Goal: Navigation & Orientation: Find specific page/section

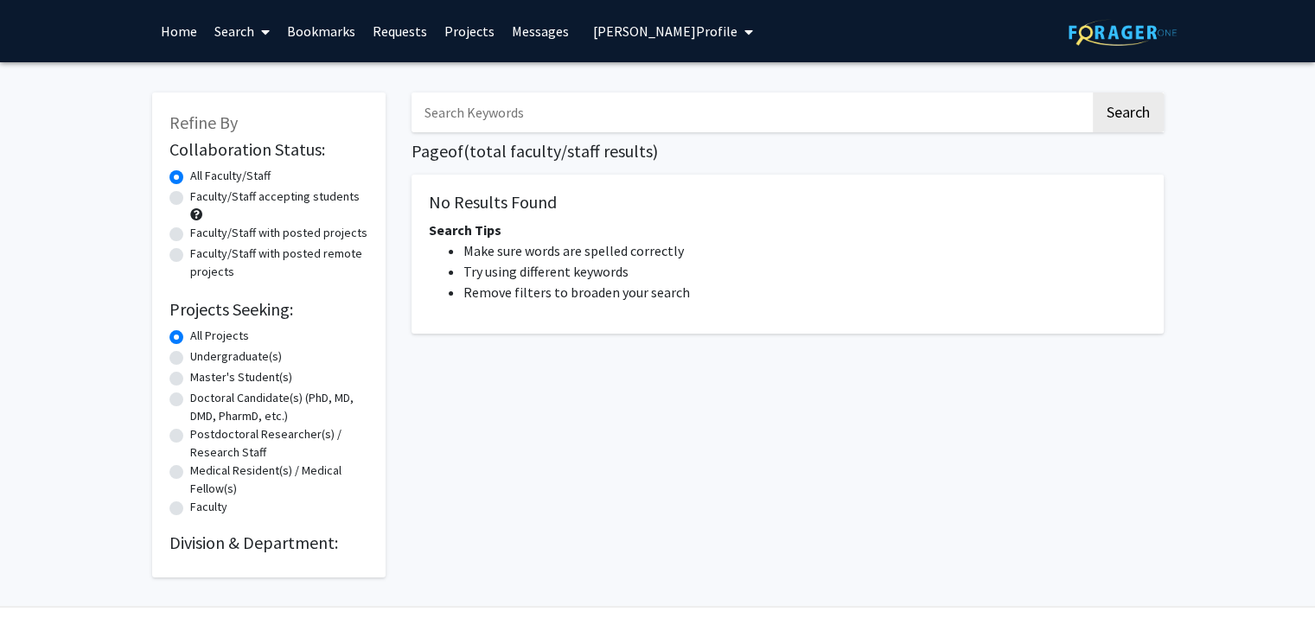
radio input "false"
radio input "true"
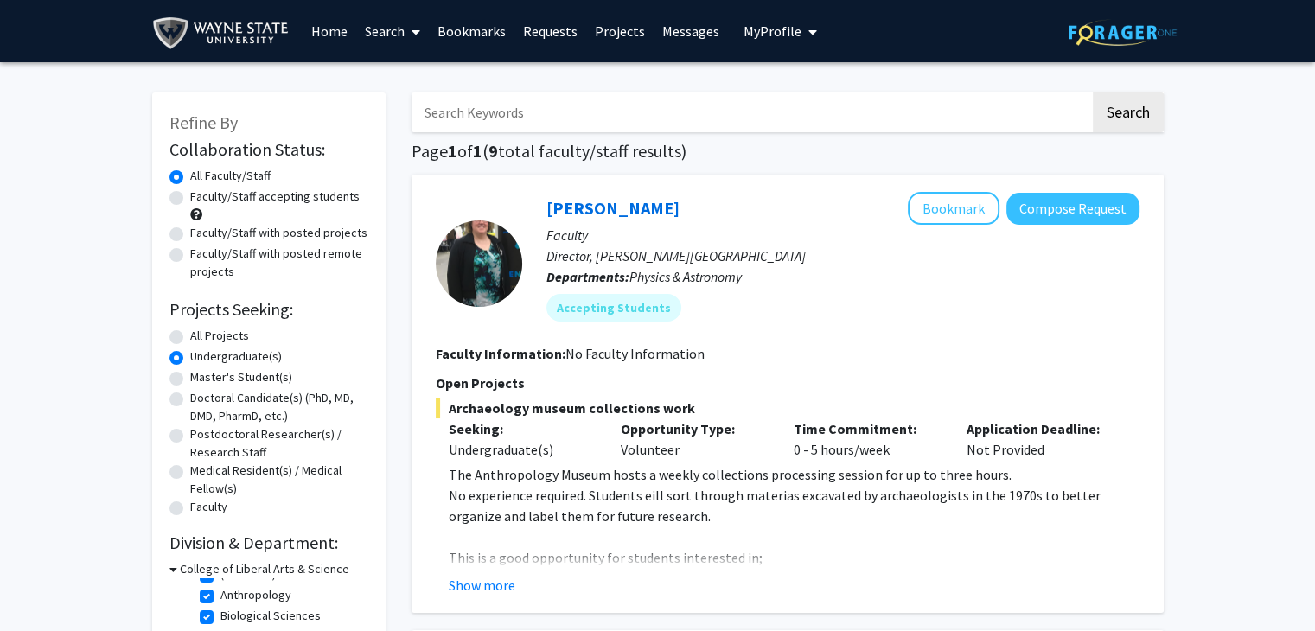
click at [773, 34] on span "My Profile" at bounding box center [773, 30] width 58 height 17
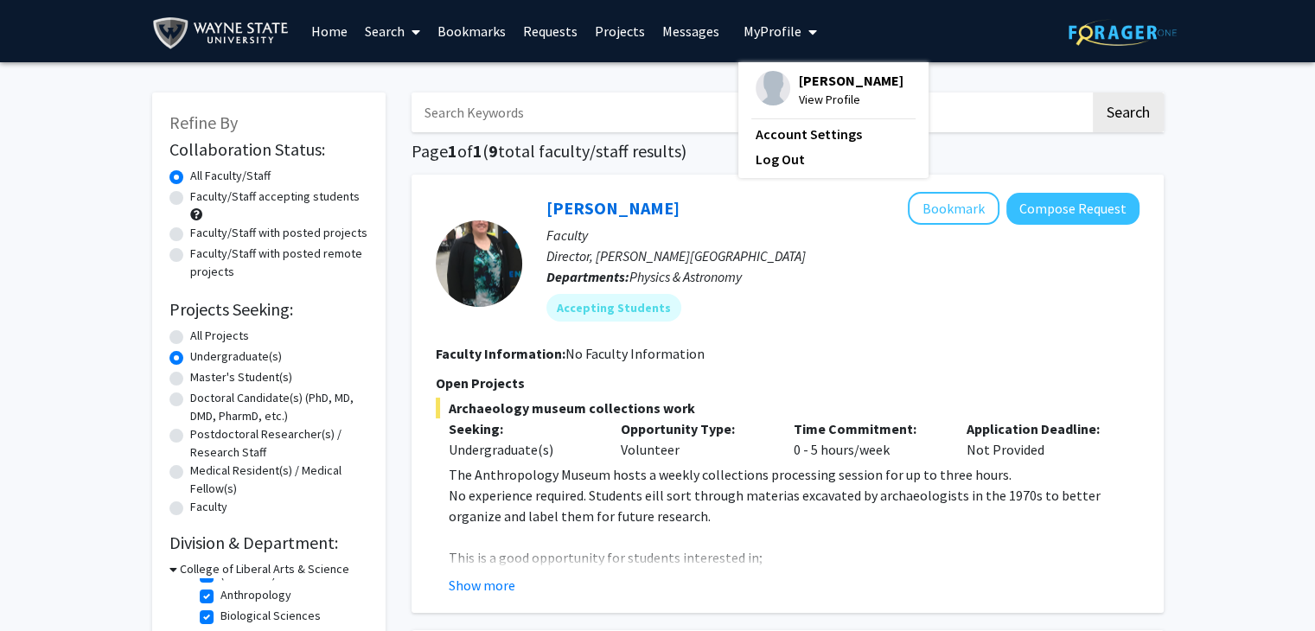
click at [452, 29] on link "Bookmarks" at bounding box center [472, 31] width 86 height 61
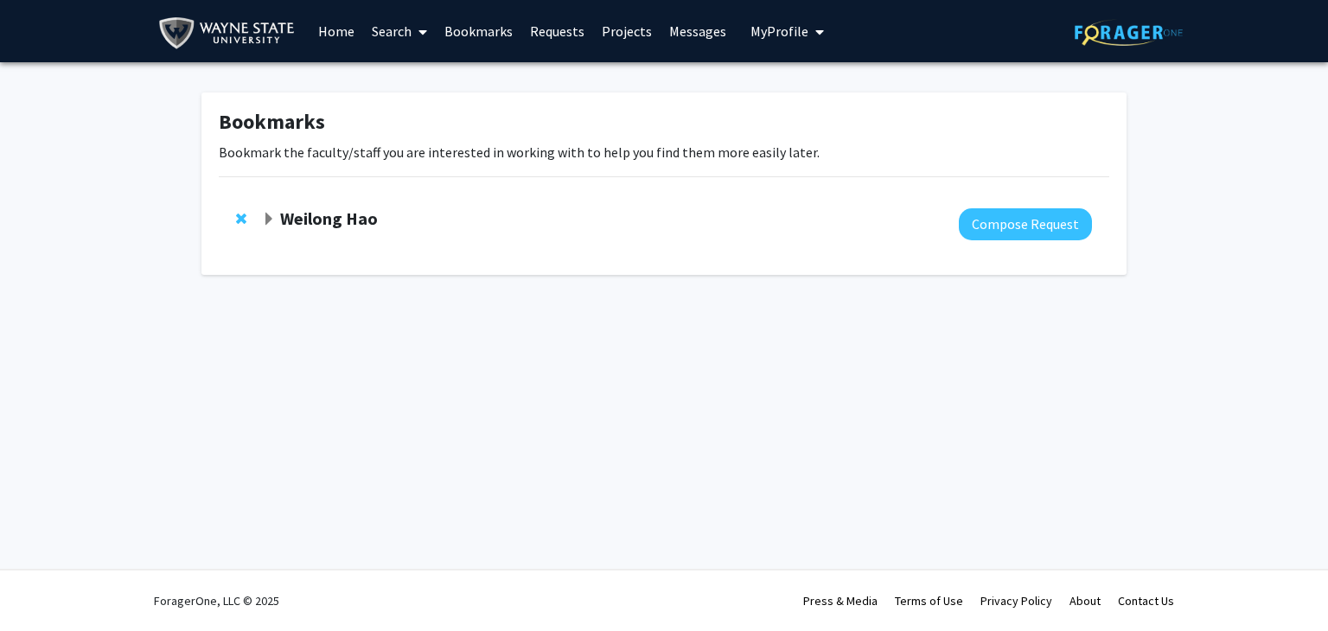
click at [353, 210] on strong "Weilong Hao" at bounding box center [329, 219] width 98 height 22
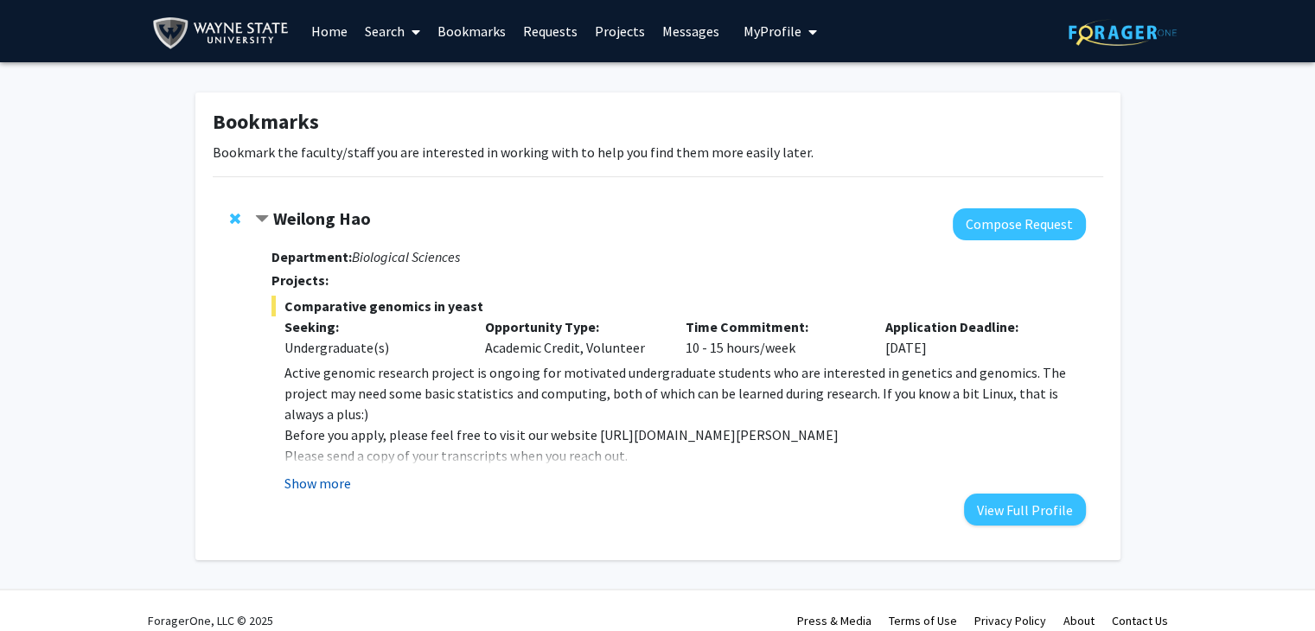
click at [334, 480] on button "Show more" at bounding box center [318, 483] width 67 height 21
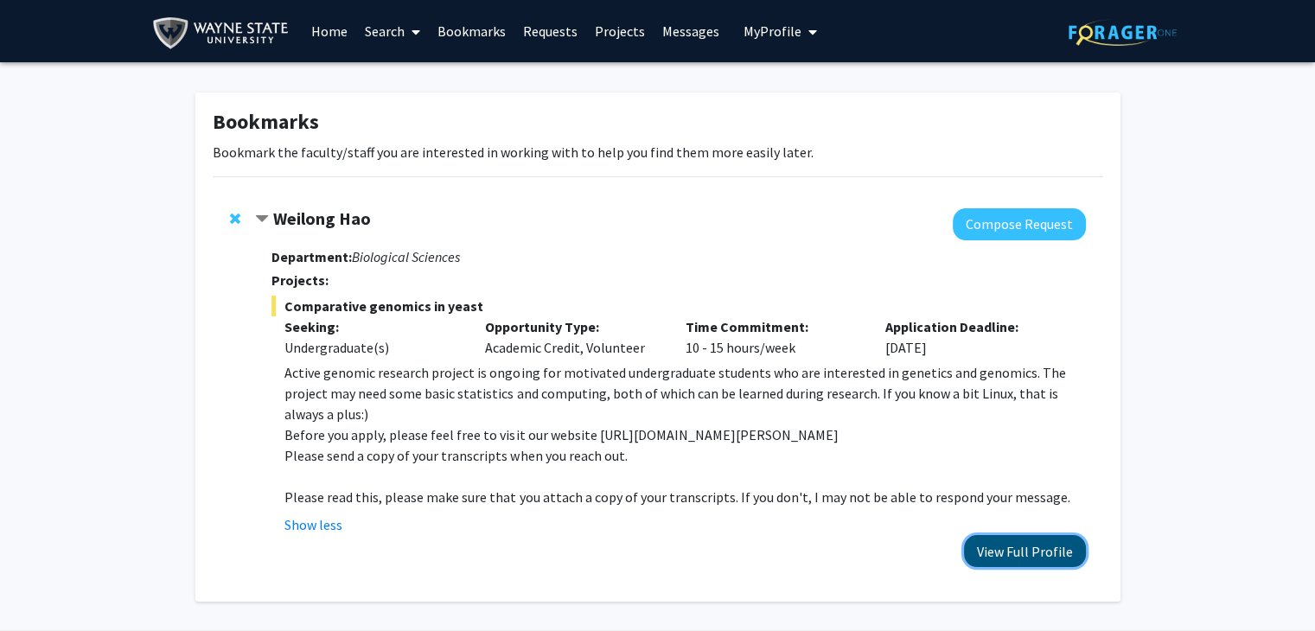
click at [1014, 535] on button "View Full Profile" at bounding box center [1025, 551] width 122 height 32
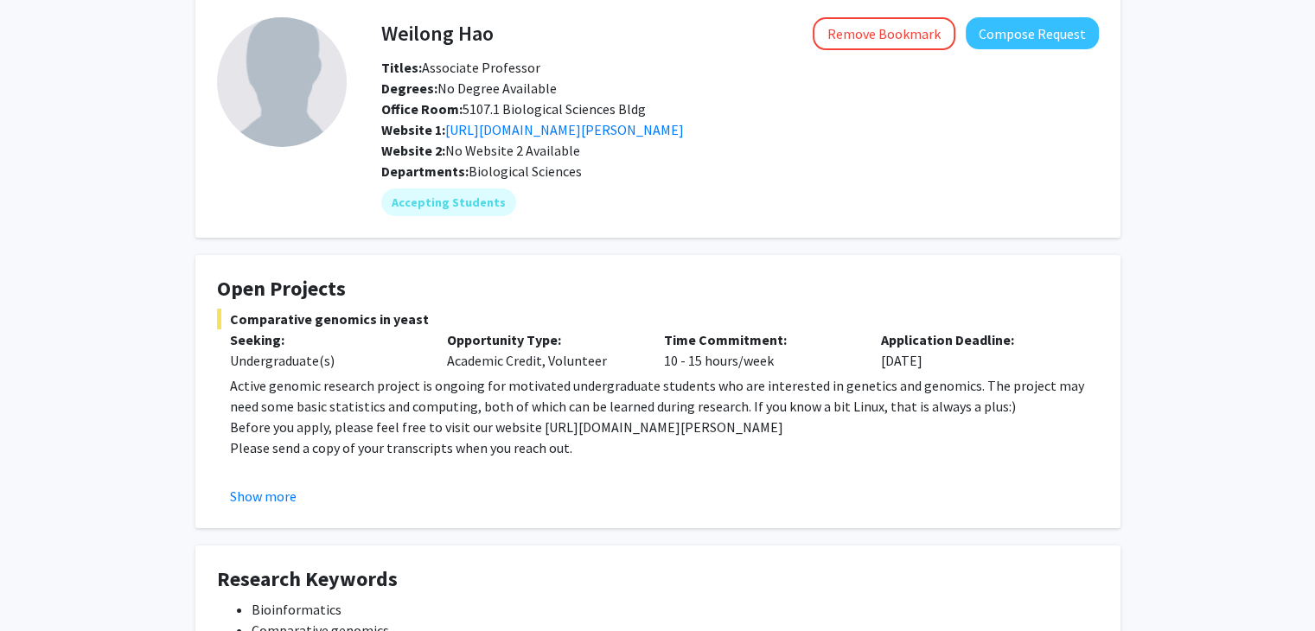
scroll to position [77, 0]
